Goal: Task Accomplishment & Management: Manage account settings

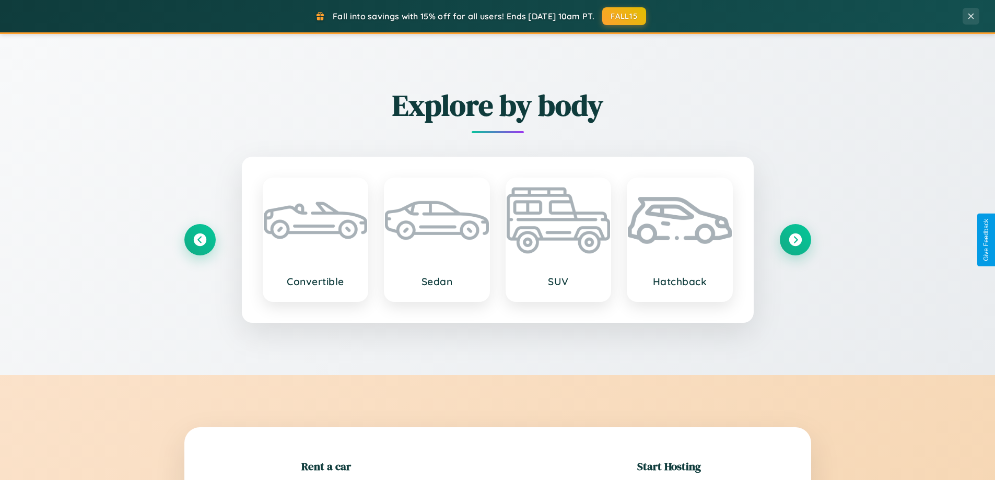
scroll to position [226, 0]
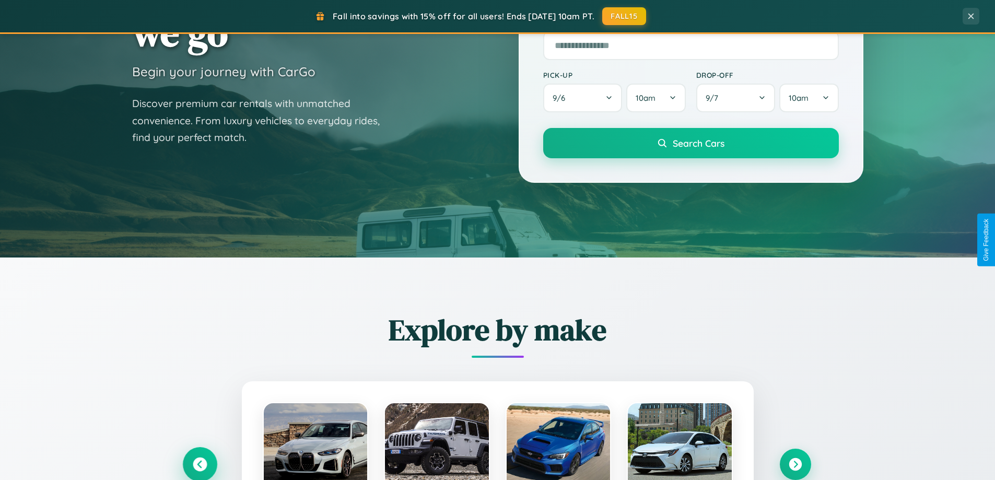
click at [200, 464] on icon at bounding box center [200, 465] width 14 height 14
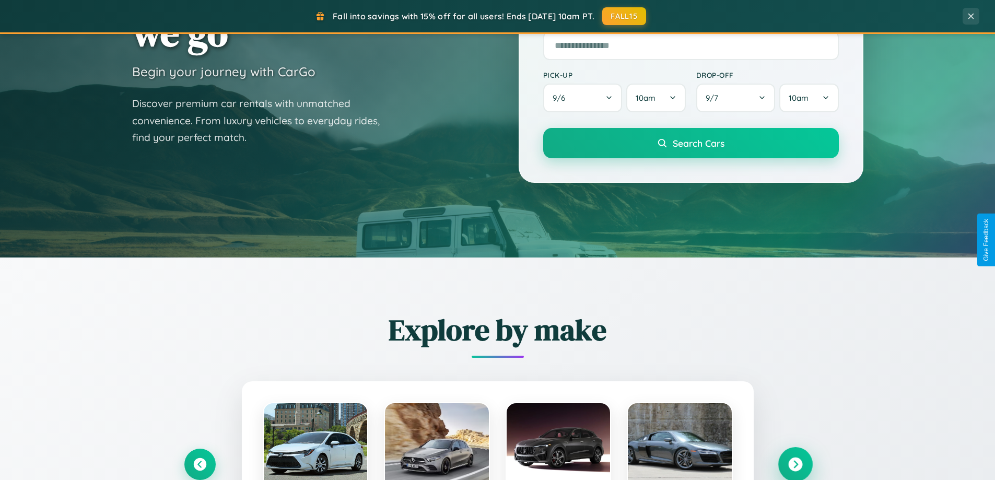
click at [795, 464] on icon at bounding box center [795, 465] width 14 height 14
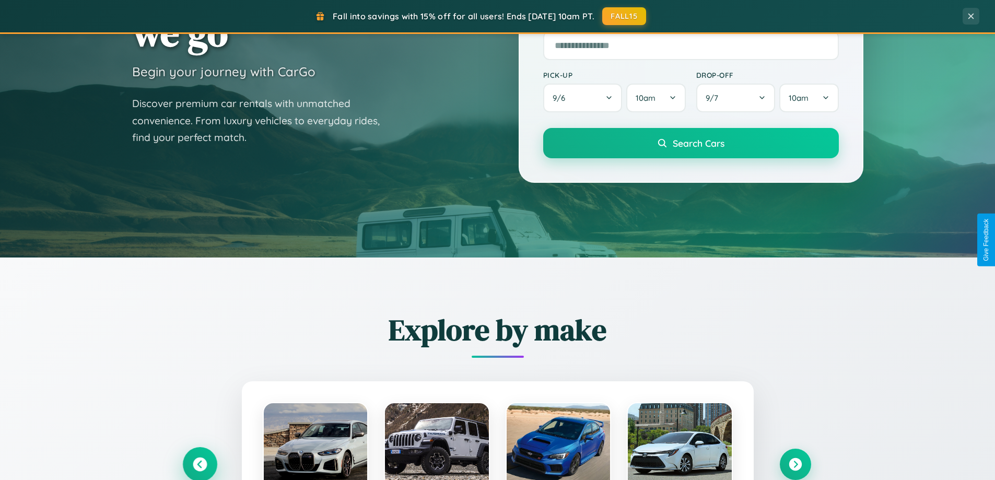
click at [200, 464] on icon at bounding box center [200, 465] width 14 height 14
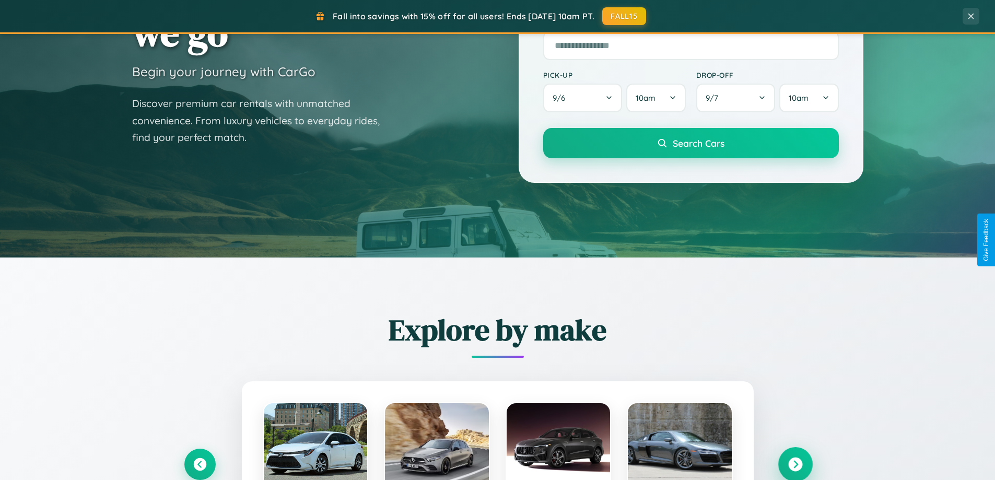
click at [795, 464] on icon at bounding box center [795, 465] width 14 height 14
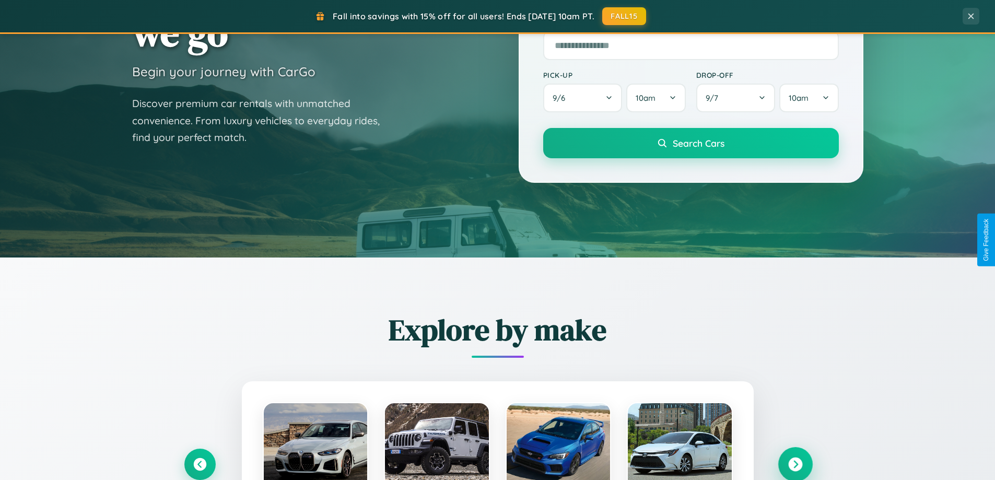
click at [795, 463] on icon at bounding box center [795, 465] width 14 height 14
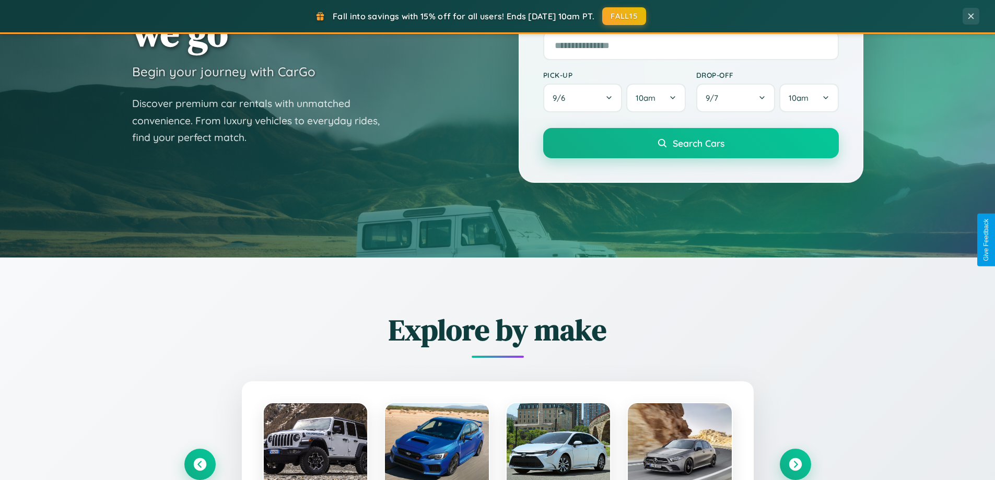
scroll to position [0, 0]
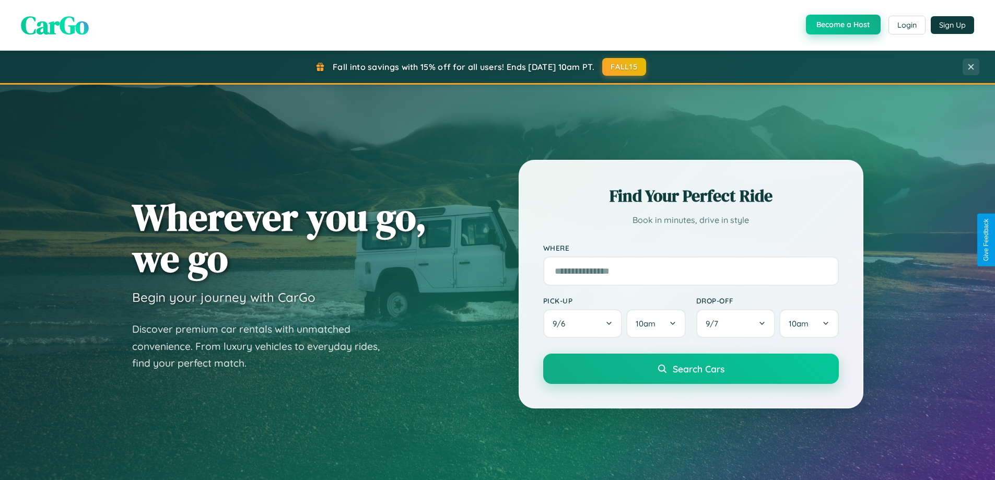
click at [842, 25] on button "Become a Host" at bounding box center [843, 25] width 75 height 20
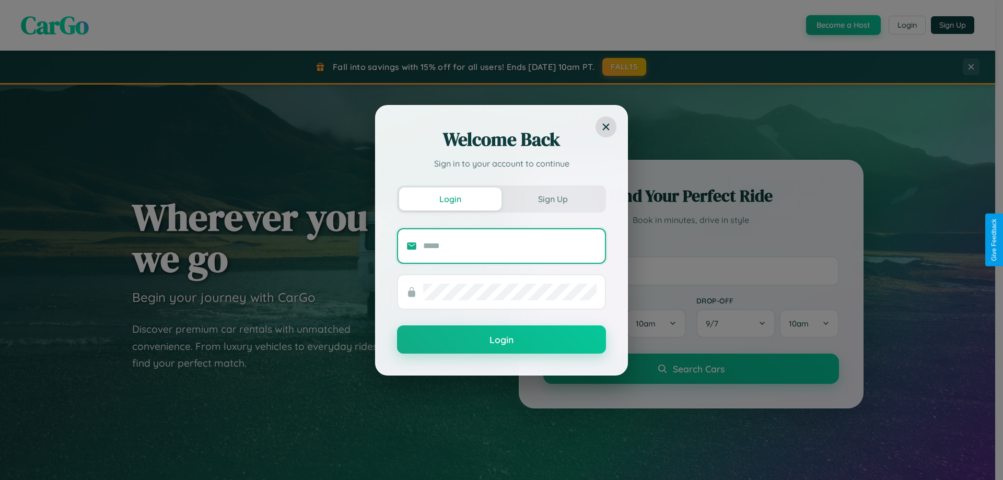
click at [510, 246] on input "text" at bounding box center [509, 246] width 173 height 17
type input "**********"
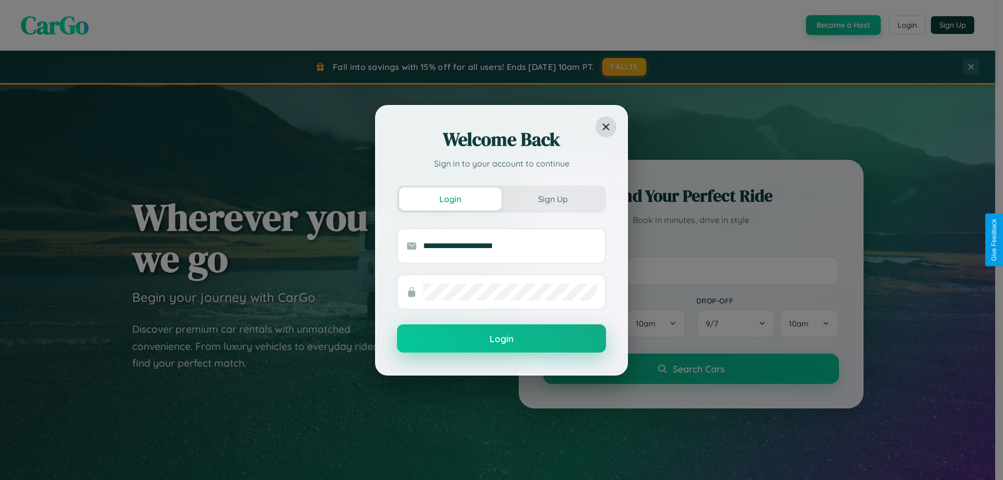
click at [502, 339] on button "Login" at bounding box center [501, 338] width 209 height 28
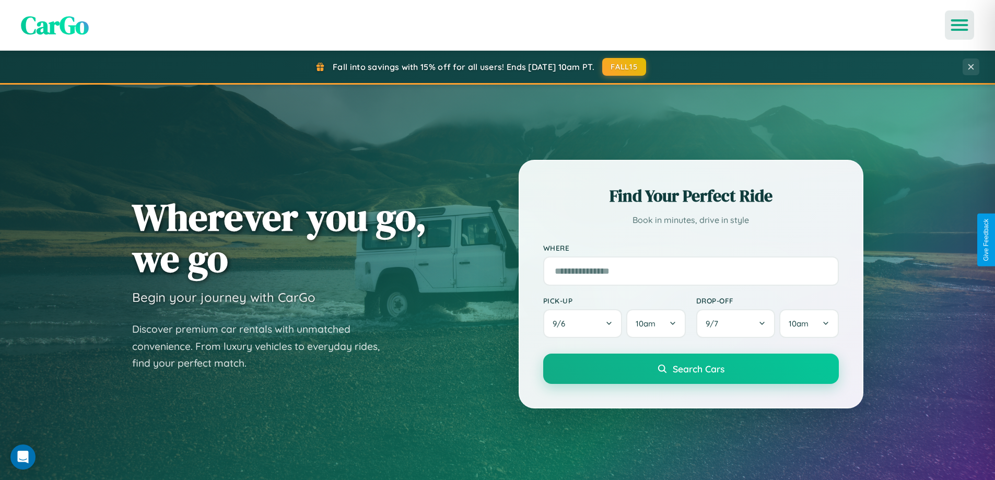
click at [960, 25] on icon "Open menu" at bounding box center [959, 24] width 15 height 9
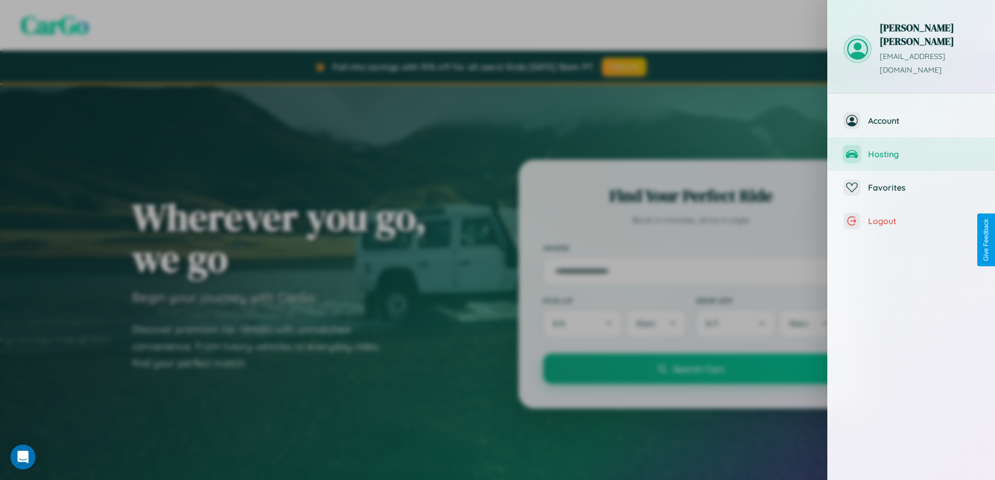
click at [912, 149] on span "Hosting" at bounding box center [923, 154] width 111 height 10
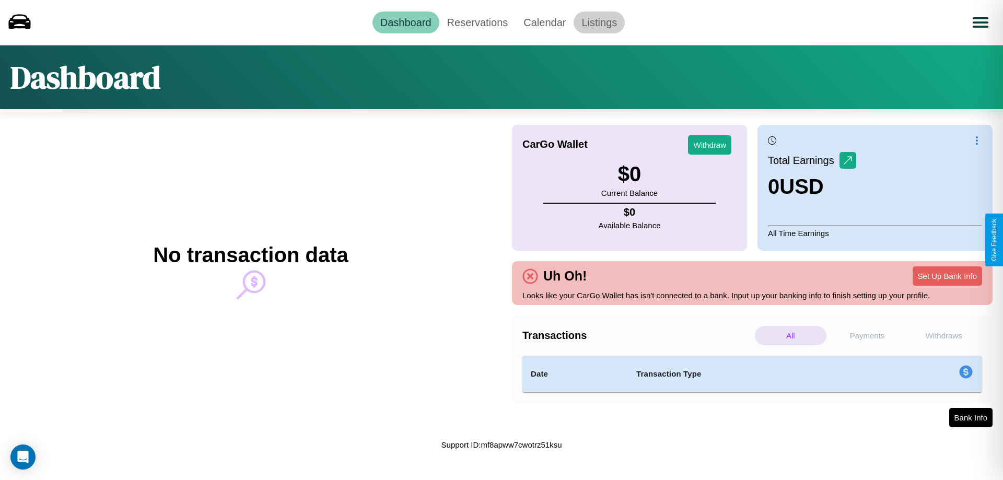
click at [599, 22] on link "Listings" at bounding box center [599, 22] width 51 height 22
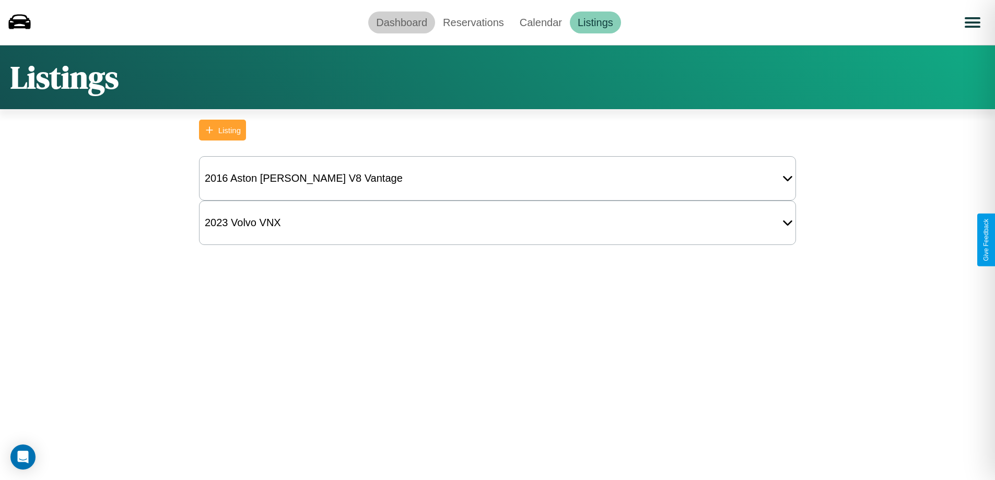
click at [402, 22] on link "Dashboard" at bounding box center [401, 22] width 67 height 22
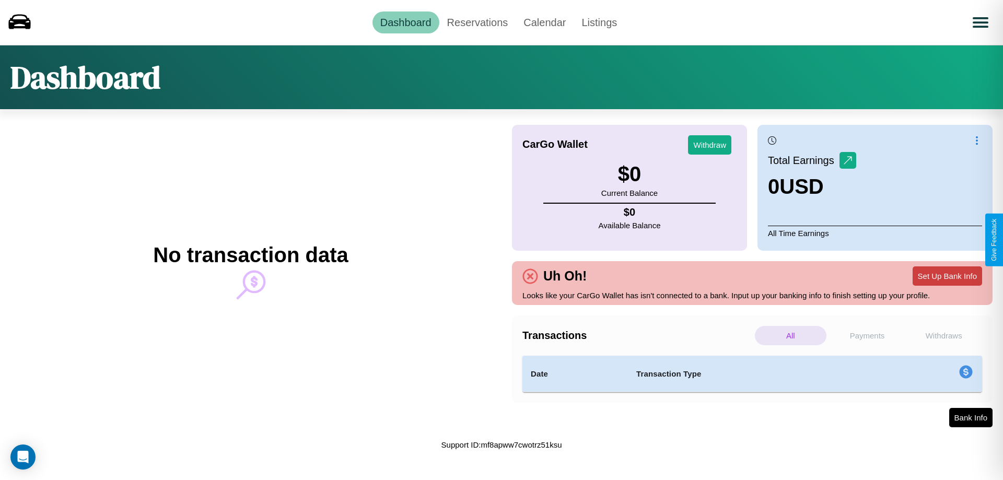
click at [947, 276] on button "Set Up Bank Info" at bounding box center [947, 275] width 69 height 19
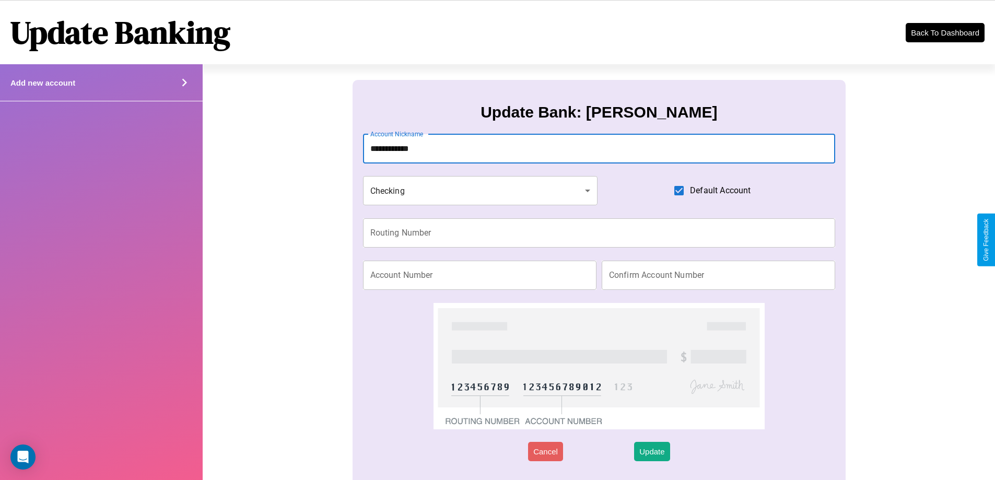
type input "**********"
